Goal: Information Seeking & Learning: Learn about a topic

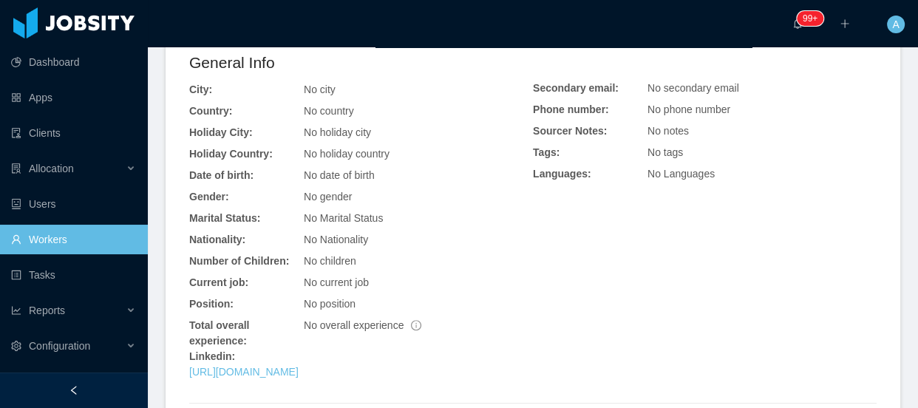
scroll to position [555, 0]
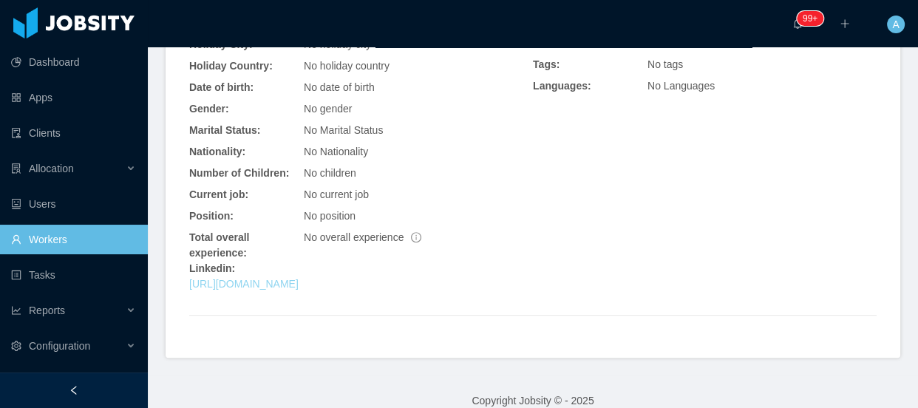
click at [299, 278] on link "https://www.linkedin.com/in/thiagocaiubi/?originalSubdomain=br" at bounding box center [243, 284] width 109 height 12
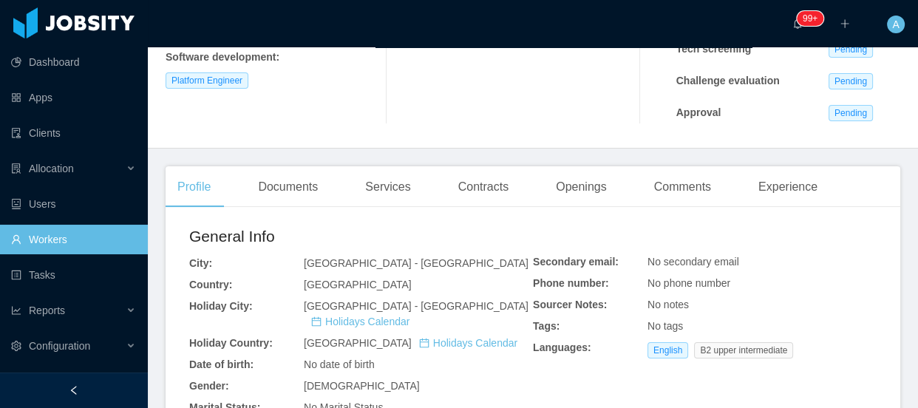
scroll to position [548, 0]
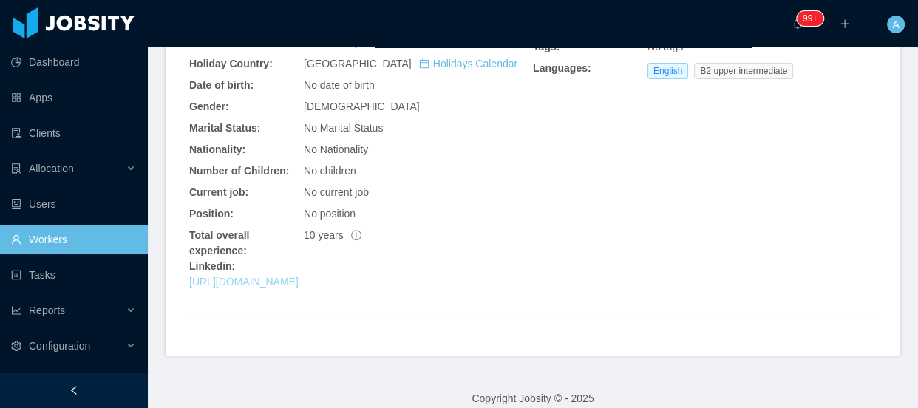
click at [299, 276] on link "https://br.linkedin.com/in/marcoswca" at bounding box center [243, 282] width 109 height 12
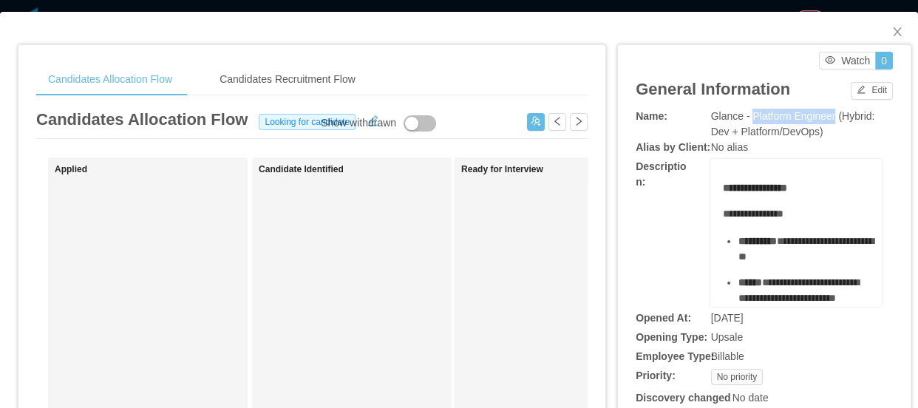
drag, startPoint x: 742, startPoint y: 118, endPoint x: 824, endPoint y: 119, distance: 82.1
click at [824, 119] on span "Glance - Platform Engineer (Hybrid: Dev + Platform/DevOps)" at bounding box center [793, 123] width 164 height 27
copy span "Platform Engineer"
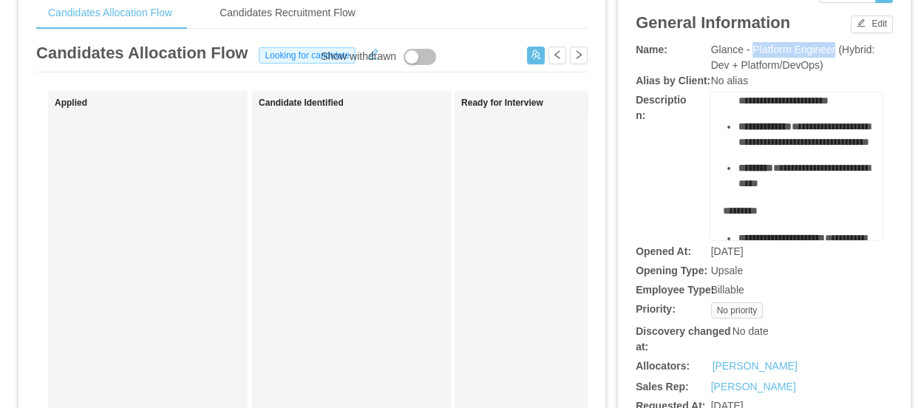
scroll to position [201, 0]
